Goal: Check status: Check status

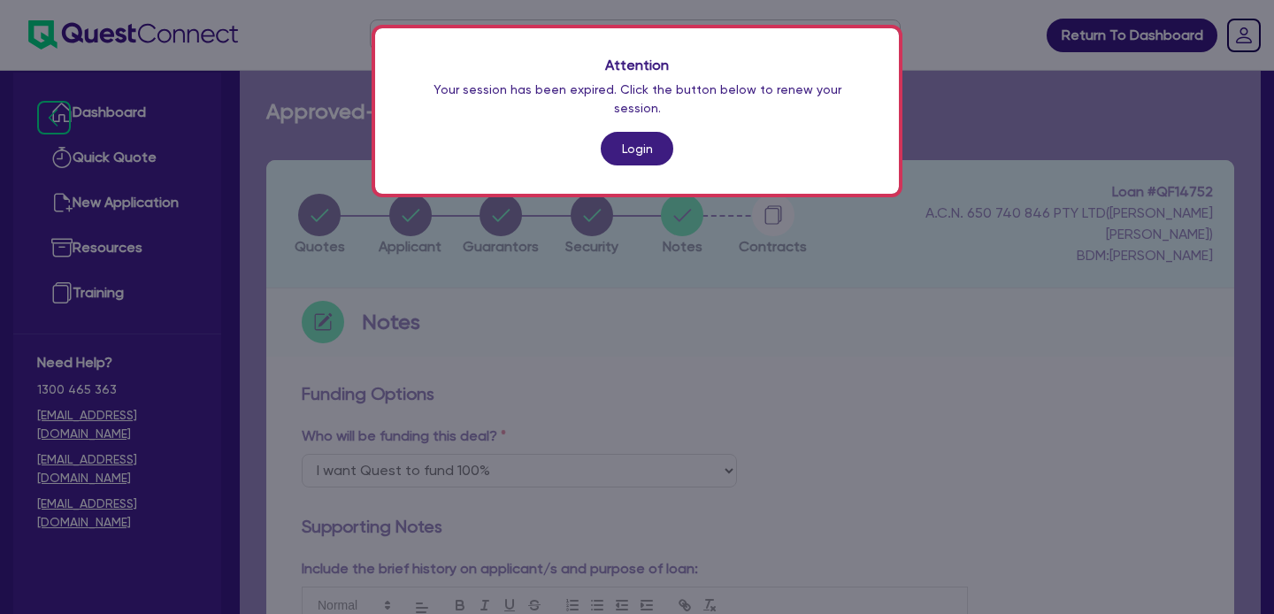
select select "Quest Finance - Own Book"
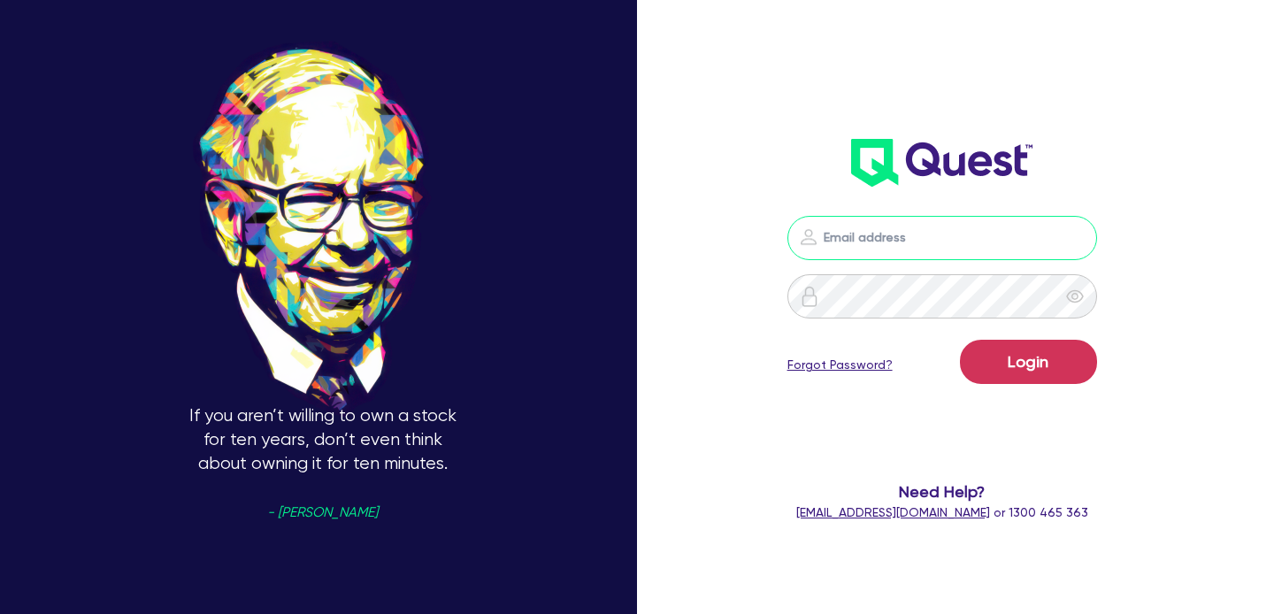
click at [964, 248] on input "email" at bounding box center [943, 238] width 310 height 44
type input "shae.draper+broker@quest.finance"
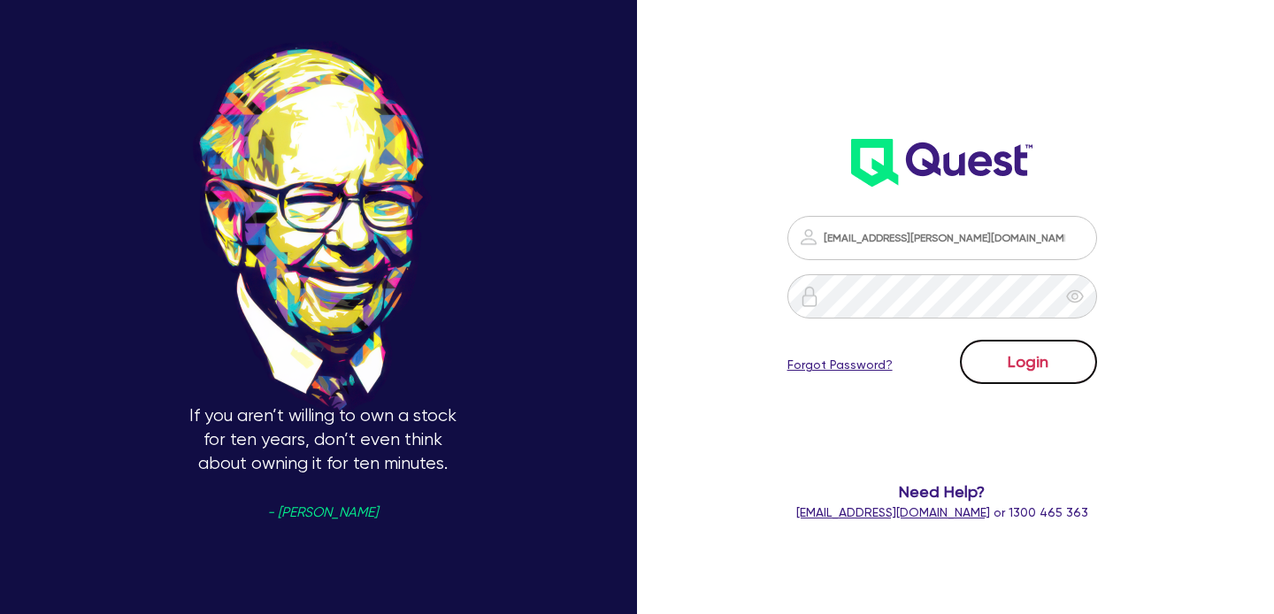
click at [1019, 364] on button "Login" at bounding box center [1028, 362] width 137 height 44
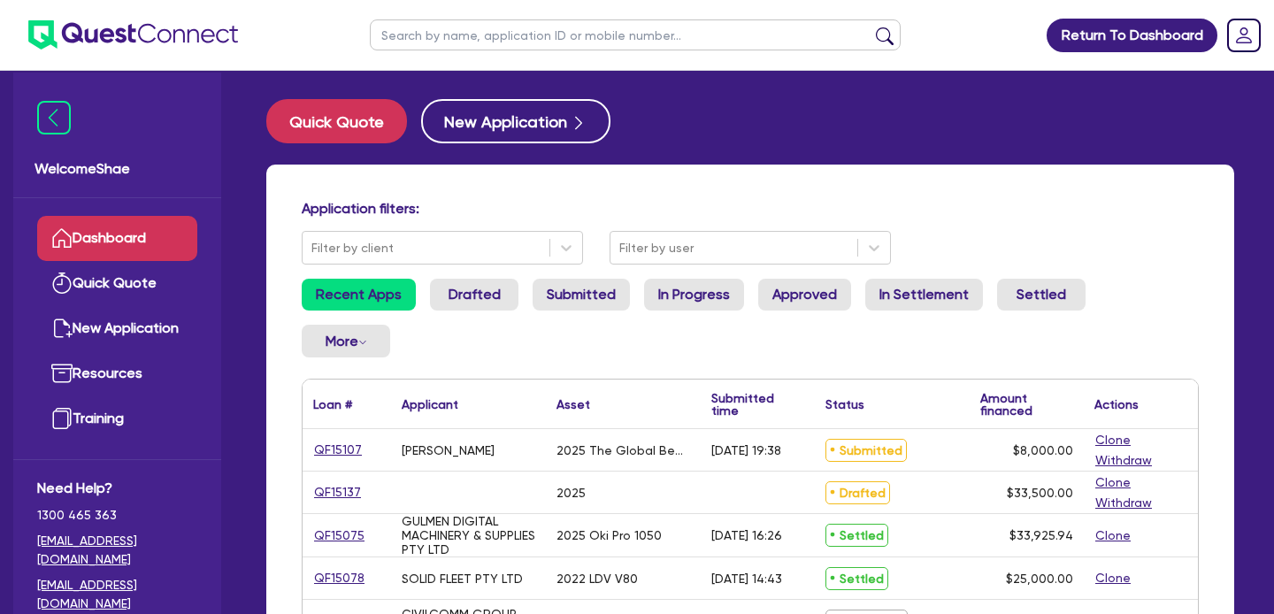
click at [411, 42] on input "text" at bounding box center [635, 34] width 531 height 31
type input "sampson"
click at [871, 27] on button "submit" at bounding box center [885, 39] width 28 height 25
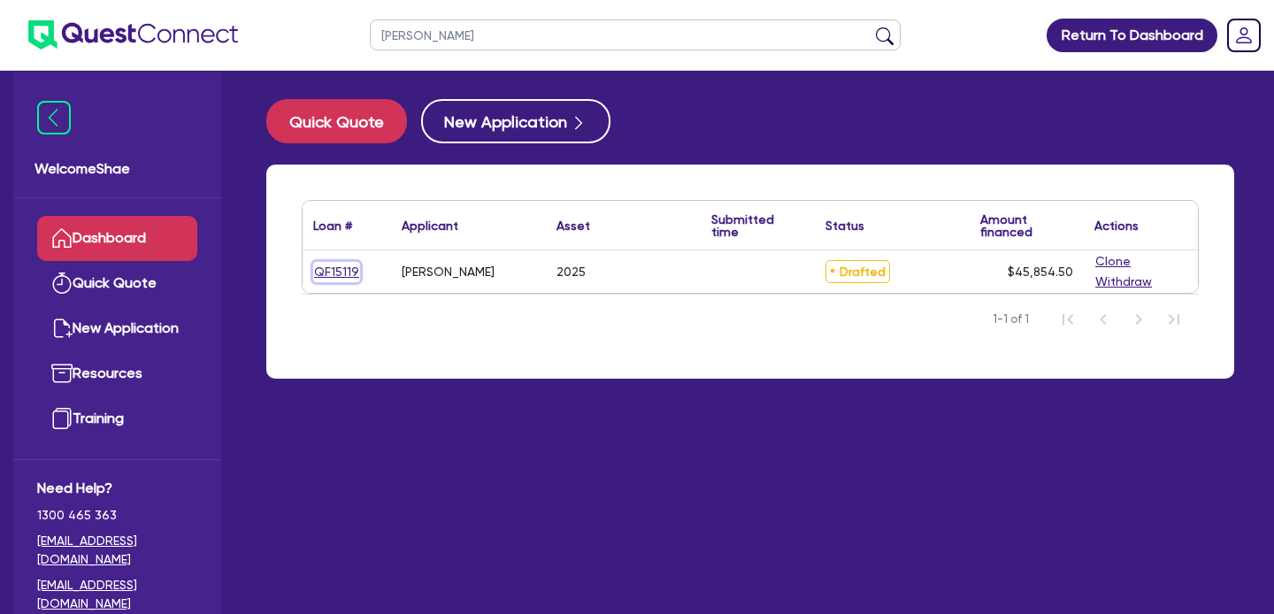
click at [327, 275] on link "QF15119" at bounding box center [336, 272] width 47 height 20
select select "CARS_AND_LIGHT_TRUCKS"
select select "PASSENGER_VEHICLES"
